Goal: Task Accomplishment & Management: Use online tool/utility

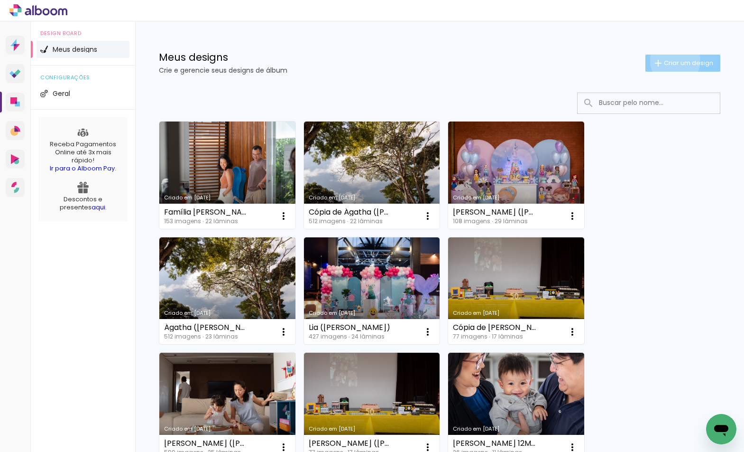
click at [667, 61] on span "Criar um design" at bounding box center [688, 63] width 49 height 6
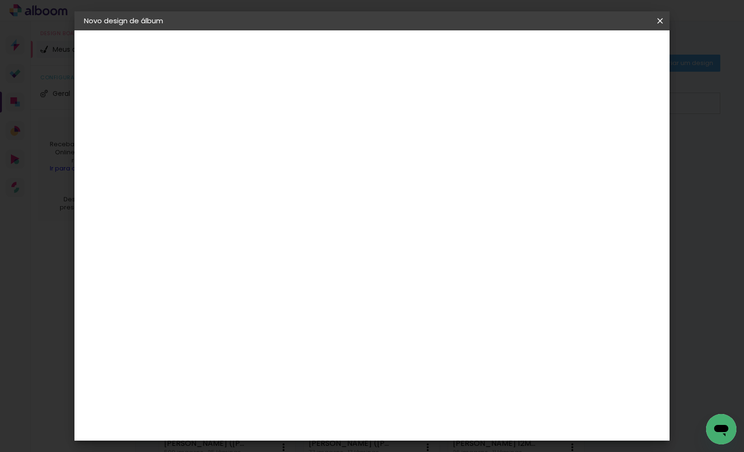
click at [239, 135] on div at bounding box center [239, 135] width 0 height 1
type input "Família [PERSON_NAME]"
type paper-input "Família [PERSON_NAME]"
click at [0, 0] on slot "Avançar" at bounding box center [0, 0] width 0 height 0
click at [417, 139] on paper-item "Tamanho Livre" at bounding box center [371, 144] width 91 height 21
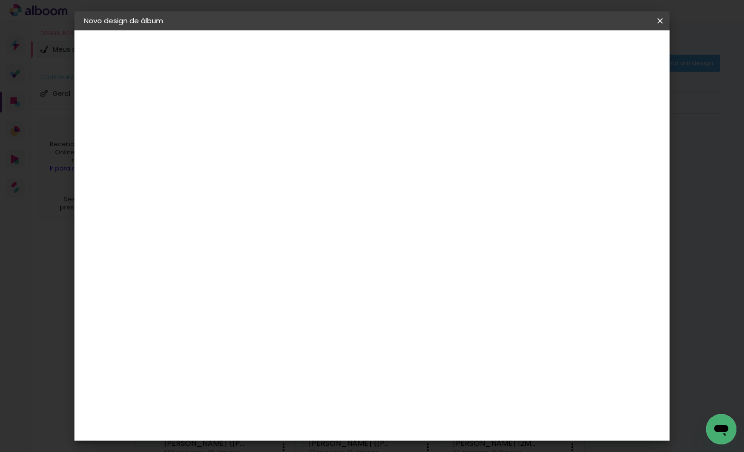
click at [417, 45] on paper-button "Avançar" at bounding box center [393, 50] width 46 height 16
drag, startPoint x: 215, startPoint y: 261, endPoint x: 184, endPoint y: 257, distance: 32.0
click at [184, 30] on quentale-album-spec "Iniciar design Iniciar design" at bounding box center [371, 30] width 595 height 0
type input "3"
type input "20"
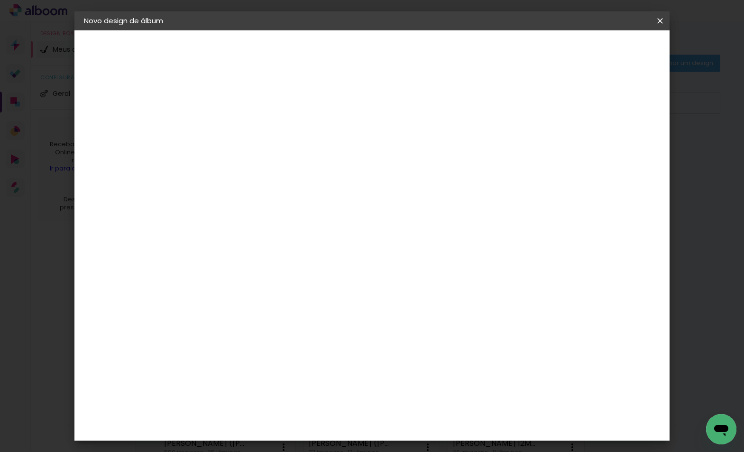
type paper-input "20"
drag, startPoint x: 429, startPoint y: 324, endPoint x: 424, endPoint y: 322, distance: 5.0
click at [424, 322] on input "60" at bounding box center [424, 326] width 25 height 14
type input "40"
type paper-input "40"
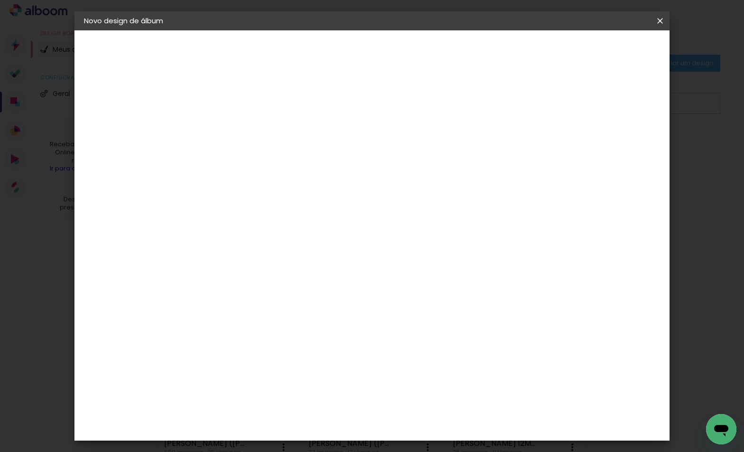
click at [611, 56] on paper-button "Iniciar design" at bounding box center [579, 50] width 62 height 16
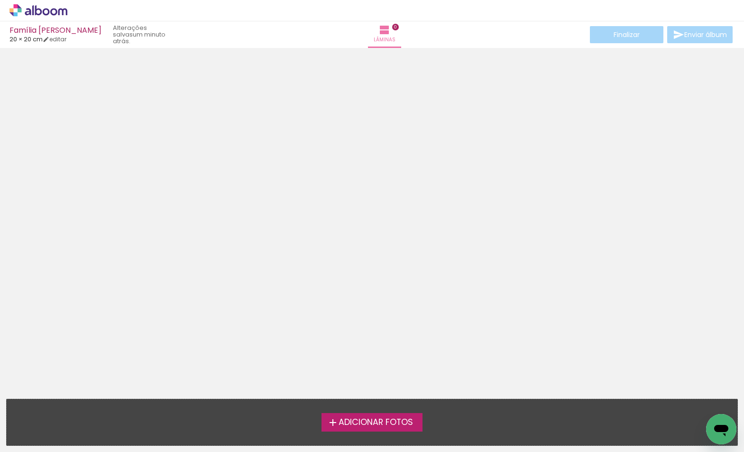
click at [351, 422] on span "Adicionar Fotos" at bounding box center [376, 422] width 74 height 9
click at [0, 0] on input "file" at bounding box center [0, 0] width 0 height 0
